Goal: Transaction & Acquisition: Subscribe to service/newsletter

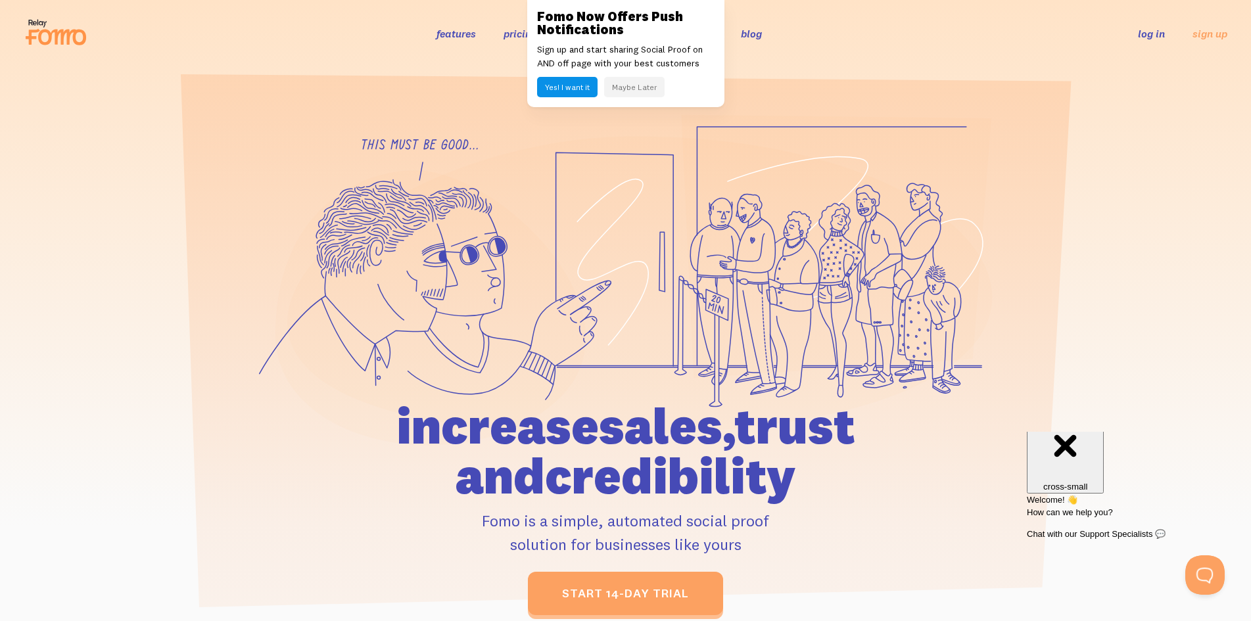
scroll to position [27, 0]
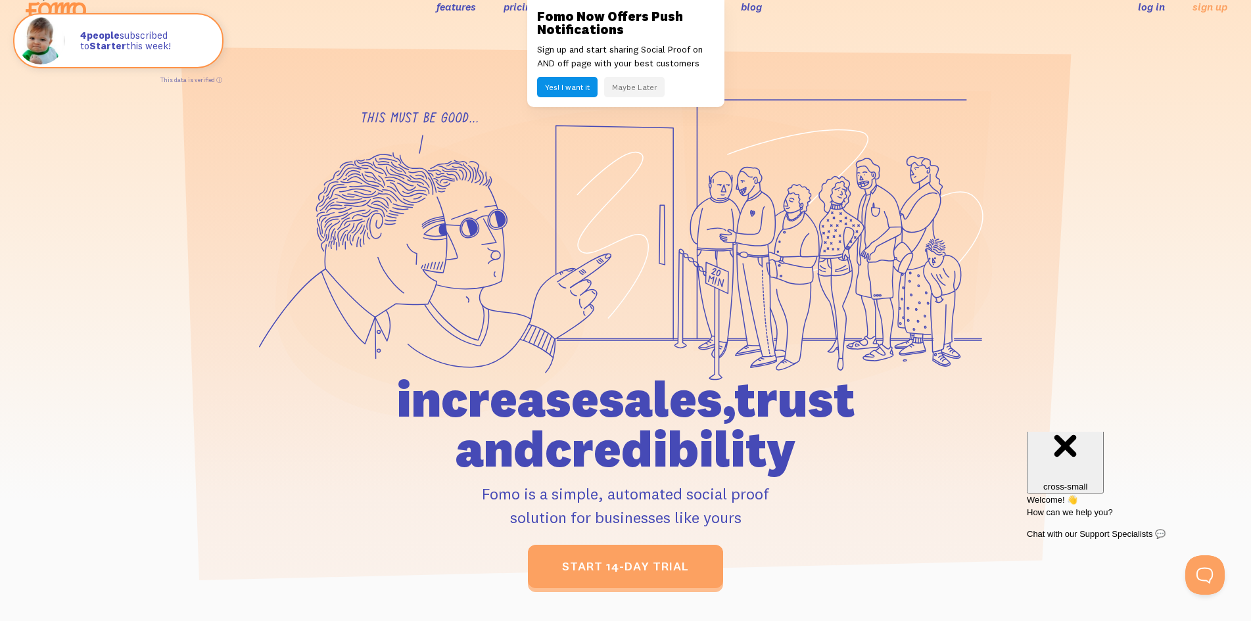
click at [684, 5] on div "Fomo Now Offers Push Notifications Sign up and start sharing Social Proof on AN…" at bounding box center [625, 53] width 197 height 107
click at [59, 233] on link at bounding box center [625, 310] width 1251 height 621
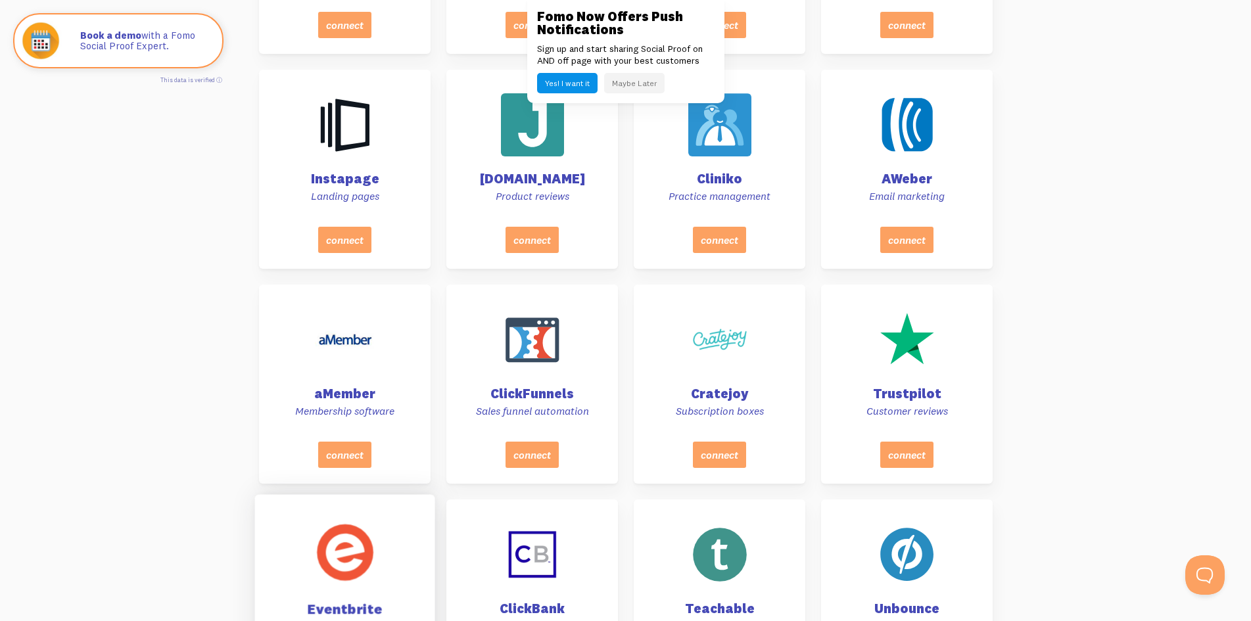
scroll to position [1602, 0]
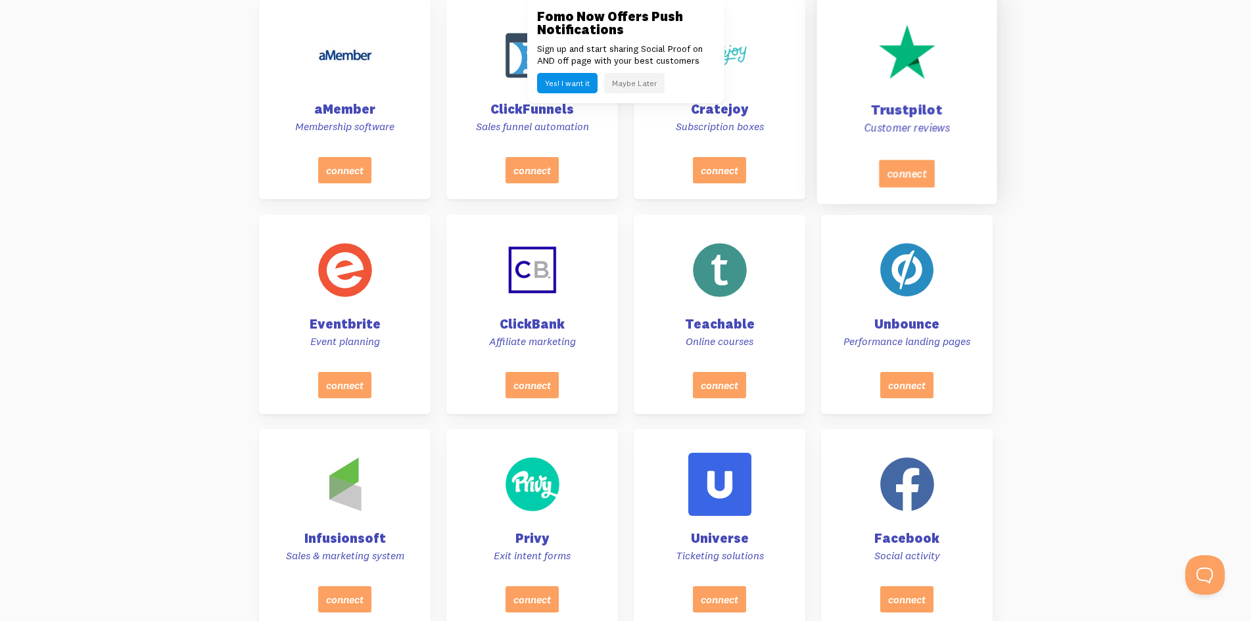
click at [872, 20] on div "Trustpilot Customer reviews" at bounding box center [906, 81] width 147 height 156
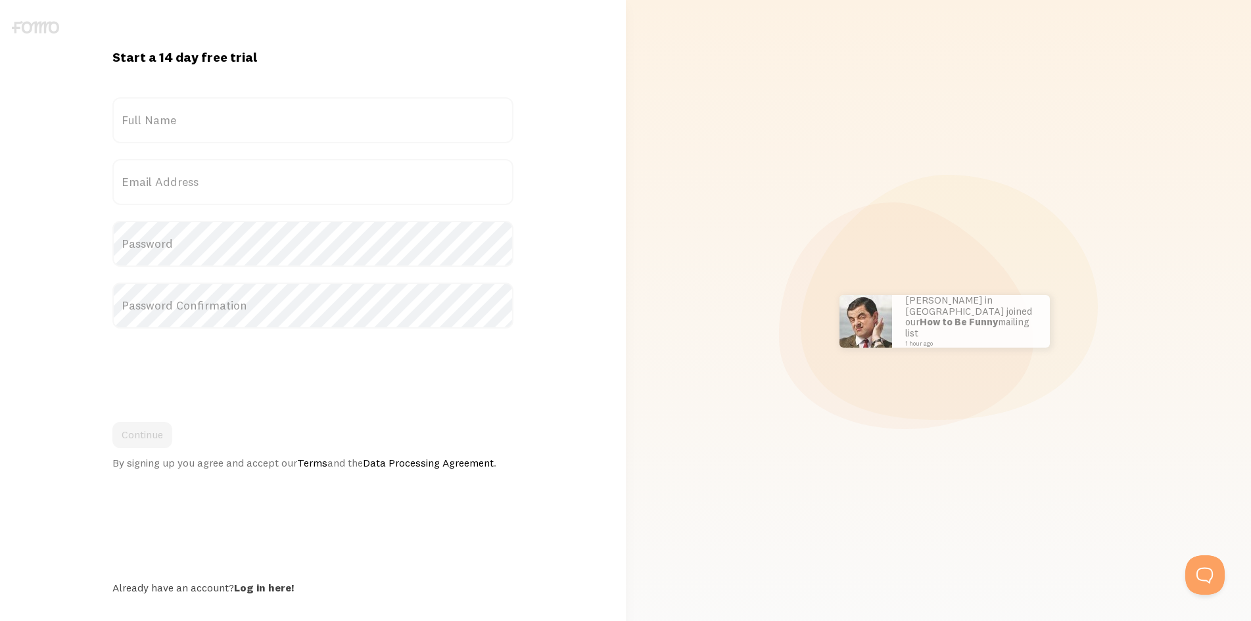
scroll to position [22, 0]
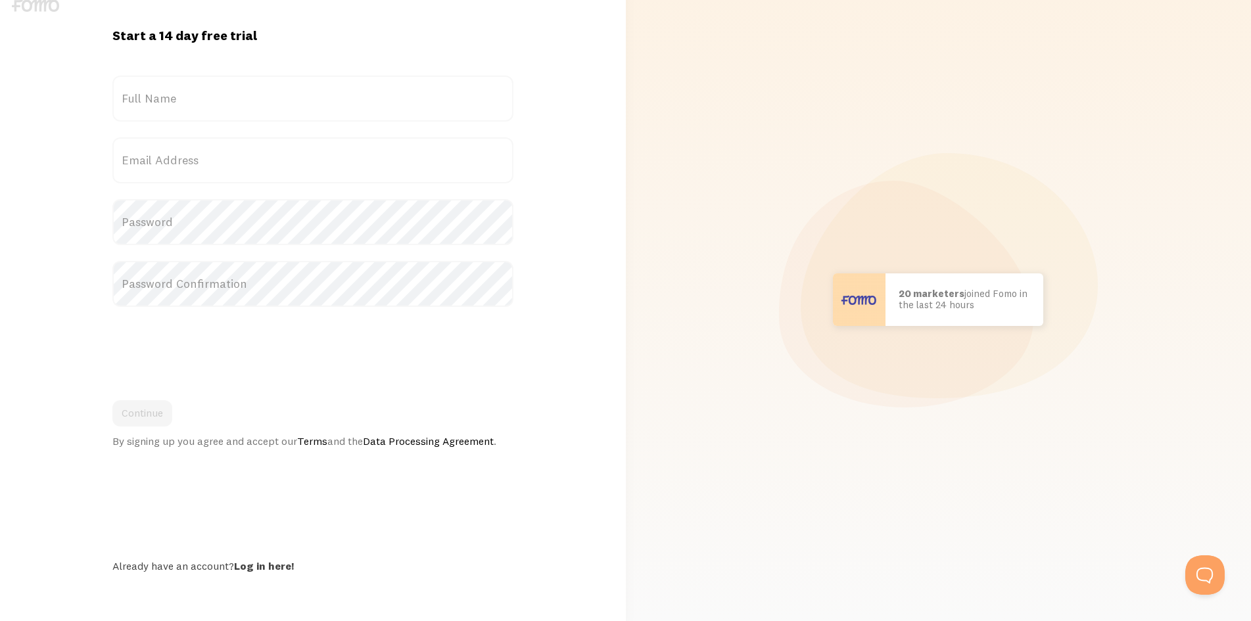
click at [405, 438] on link "Data Processing Agreement" at bounding box center [428, 440] width 131 height 13
